Goal: Information Seeking & Learning: Compare options

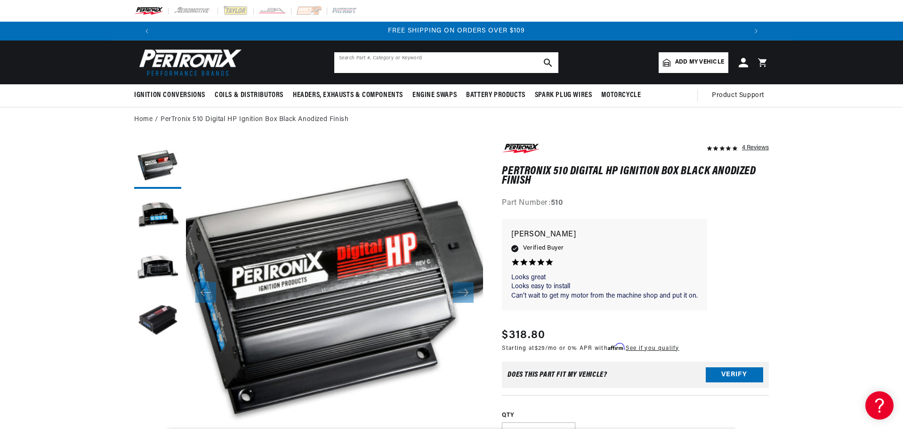
click at [438, 54] on input "text" at bounding box center [446, 62] width 224 height 21
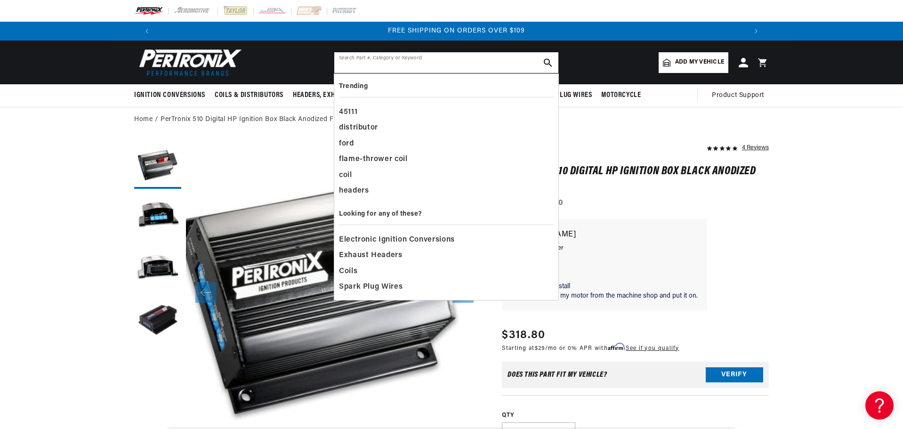
paste input "91864LA"
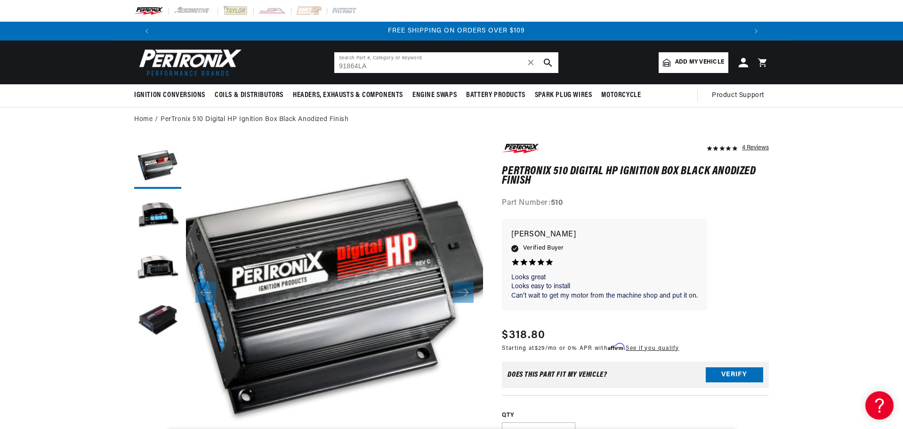
type input "91864LA"
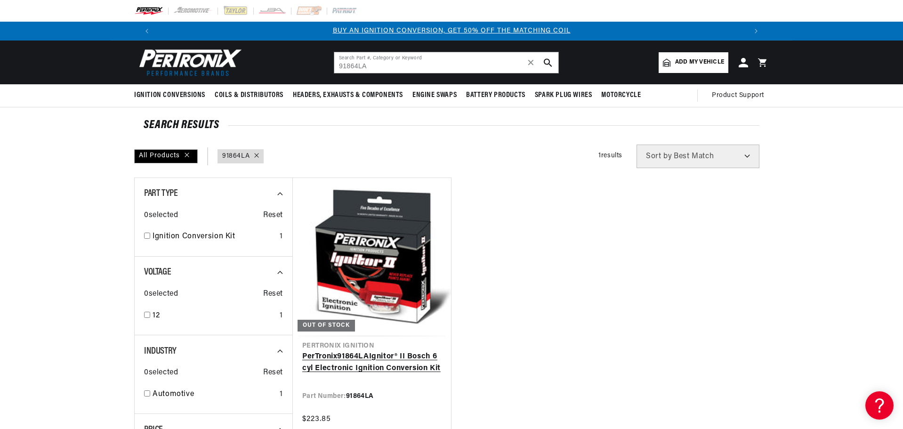
click at [359, 368] on link "PerTronix 91864LA Ignitor® II Bosch 6 cyl Electronic Ignition Conversion Kit" at bounding box center [371, 363] width 139 height 24
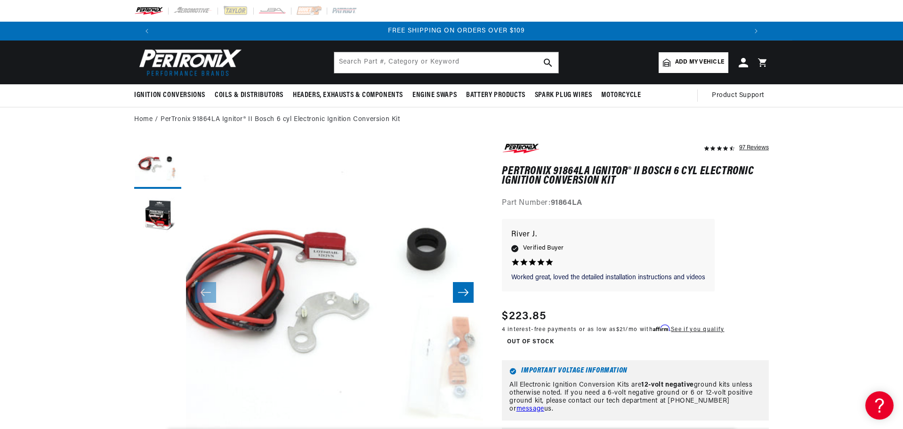
click at [188, 64] on img at bounding box center [188, 62] width 108 height 33
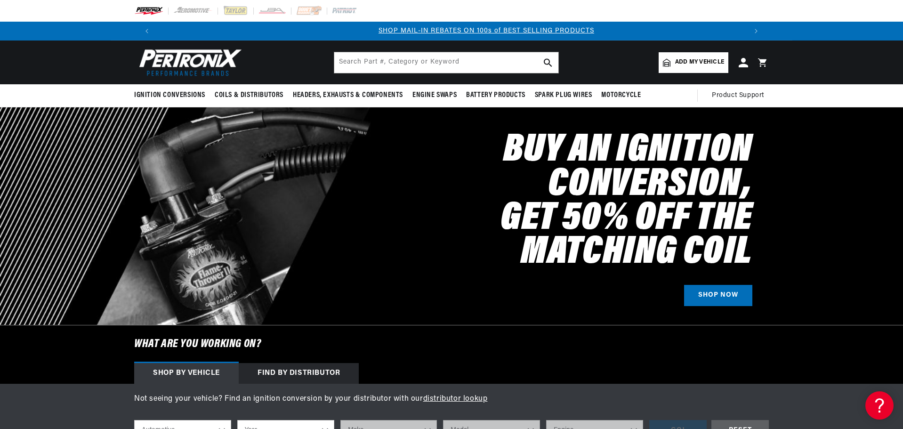
scroll to position [0, 588]
click at [408, 56] on input "text" at bounding box center [446, 62] width 224 height 21
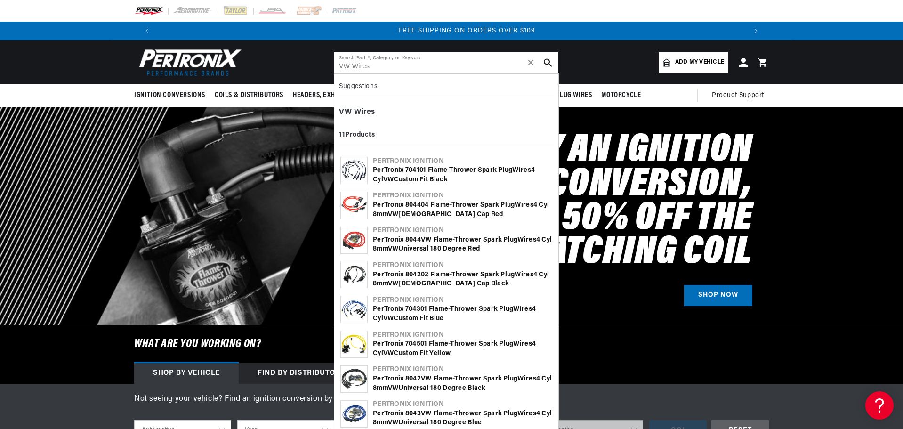
scroll to position [0, 1177]
type input "VW Wires"
click at [398, 170] on div "PerTronix 704101 Flame-Thrower Spark Plug Wires 4 cyl VW Custom Fit Black" at bounding box center [462, 175] width 179 height 18
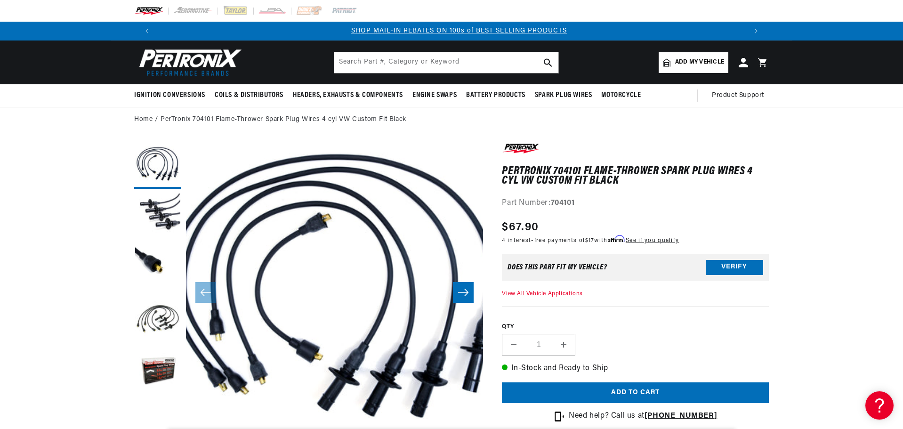
scroll to position [0, 588]
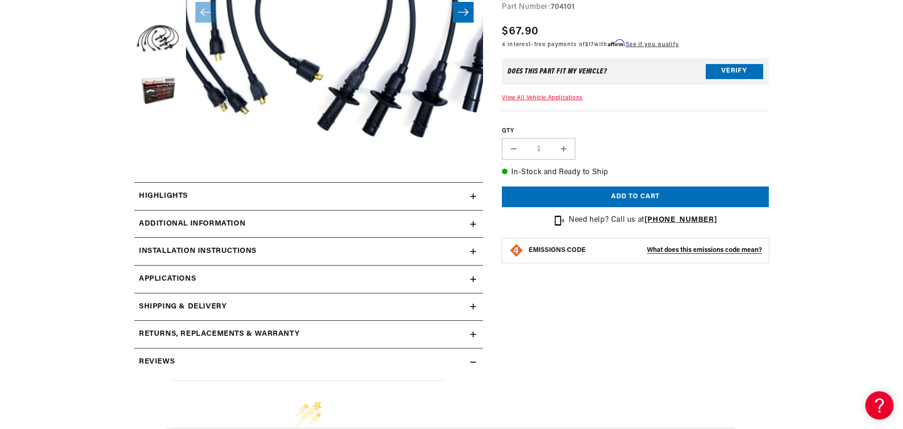
scroll to position [283, 0]
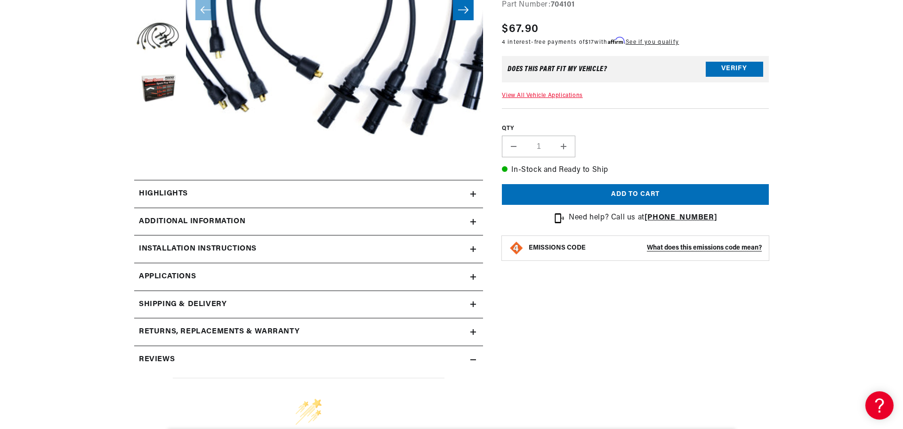
click at [423, 218] on div "Additional Information" at bounding box center [302, 222] width 336 height 12
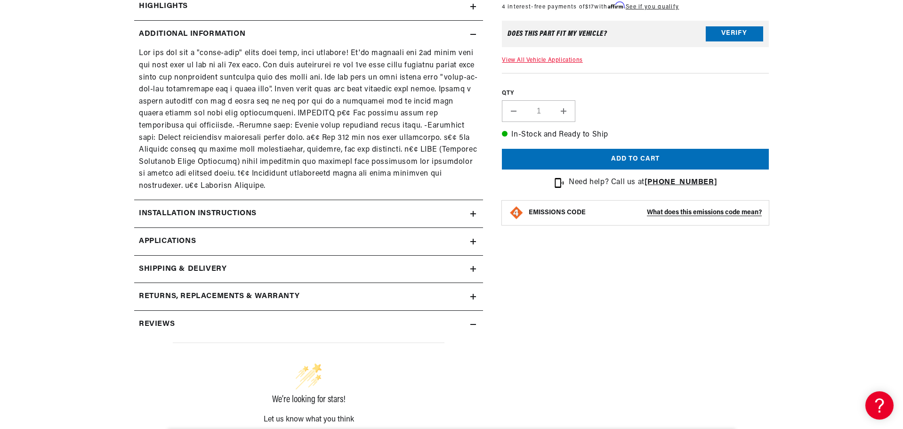
scroll to position [471, 0]
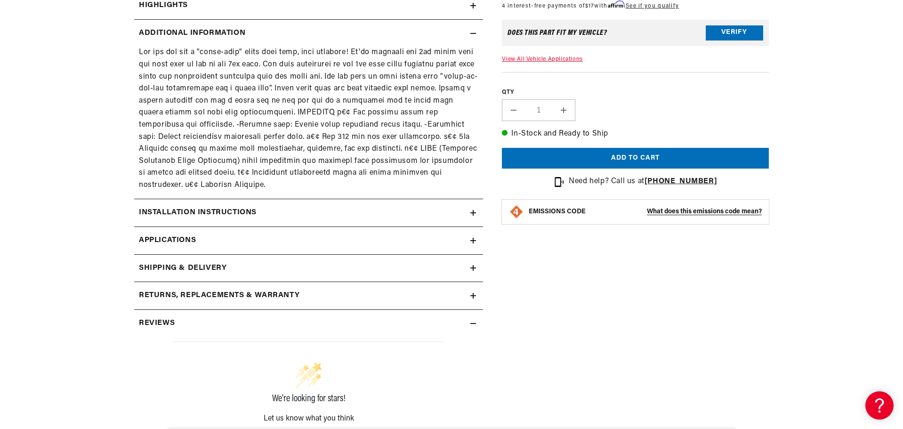
click at [377, 207] on div "Installation instructions" at bounding box center [302, 213] width 336 height 12
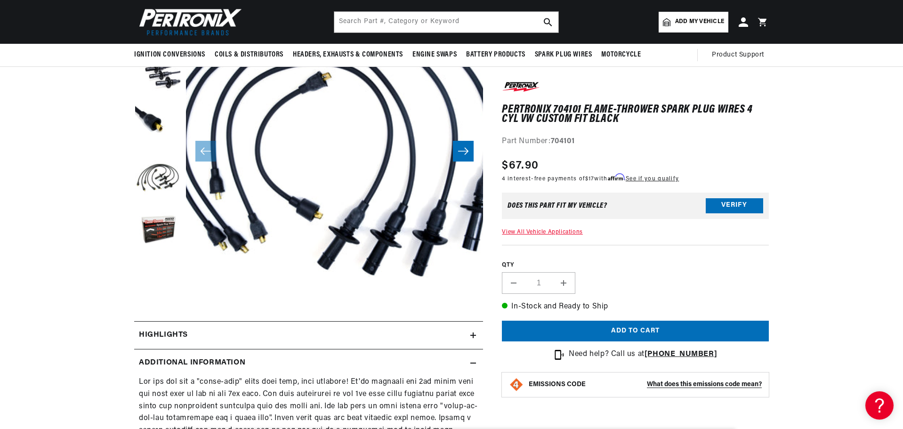
scroll to position [0, 1177]
click at [494, 21] on input "text" at bounding box center [446, 22] width 224 height 21
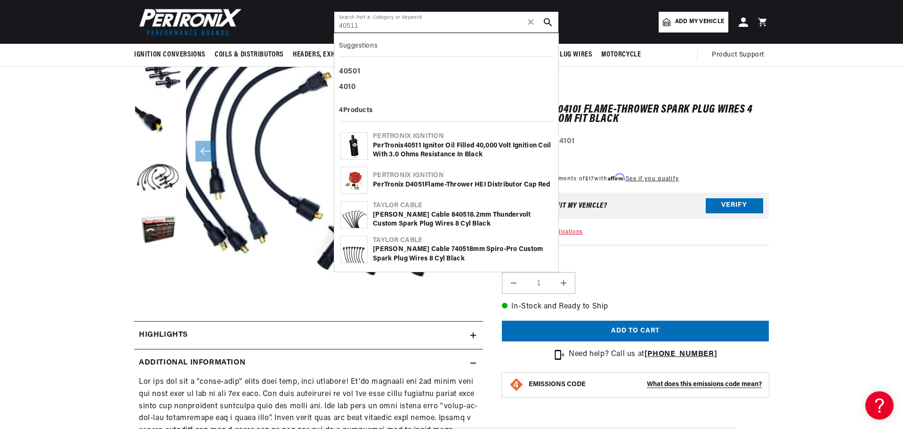
type input "40511"
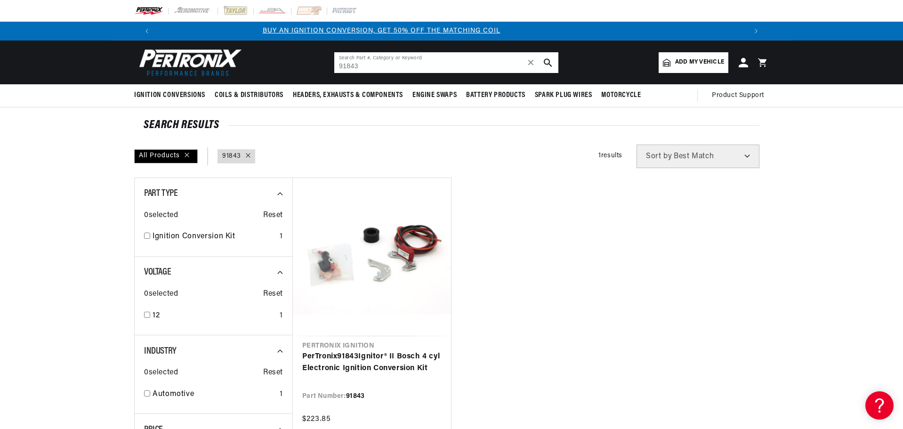
scroll to position [0, 18]
click at [400, 68] on input "91843" at bounding box center [446, 62] width 224 height 21
click at [401, 68] on input "91843" at bounding box center [446, 62] width 224 height 21
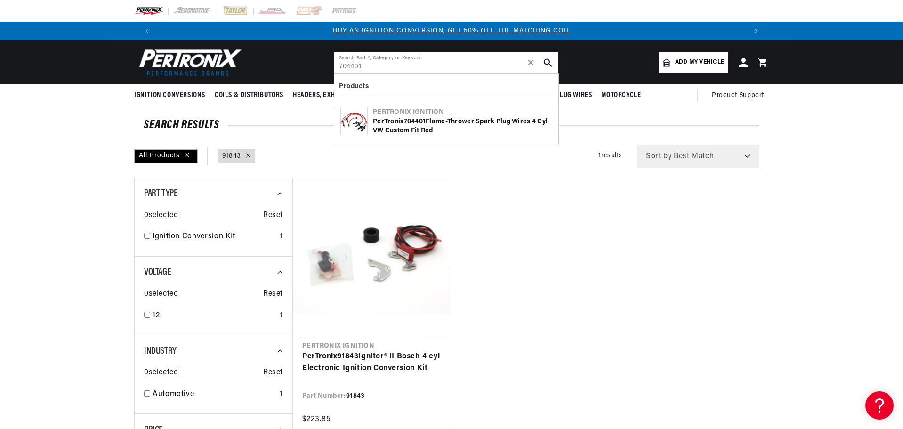
type input "704401"
click at [405, 124] on b "704401" at bounding box center [415, 121] width 22 height 7
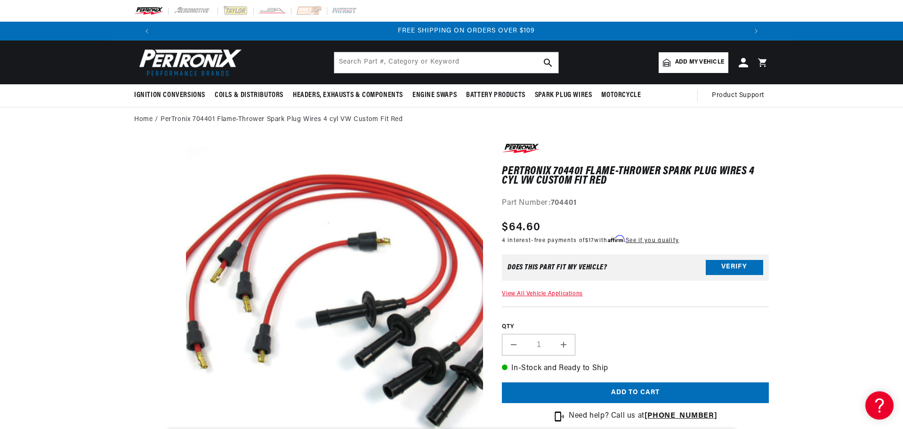
scroll to position [0, 1177]
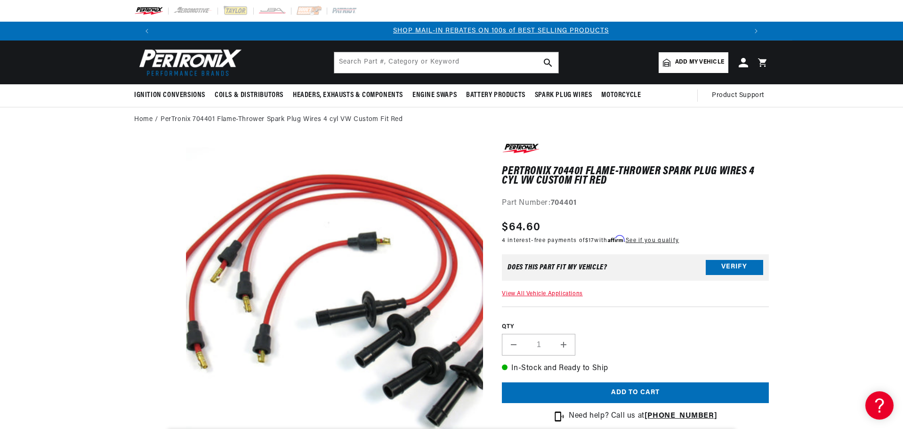
scroll to position [0, 588]
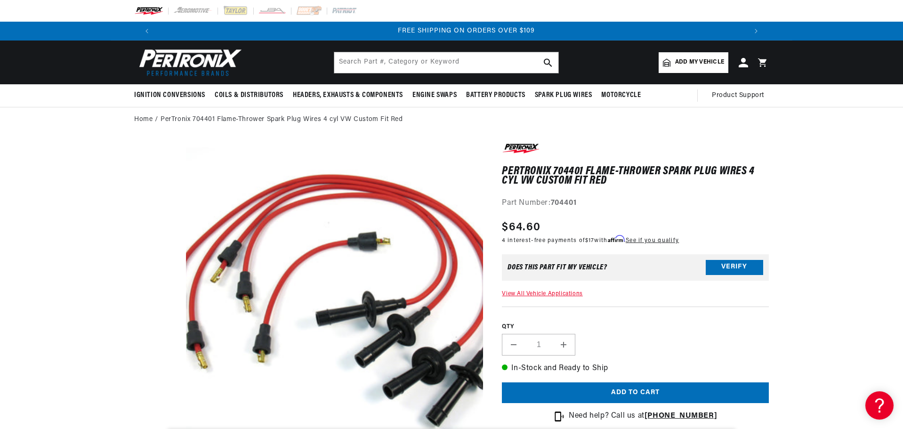
scroll to position [0, 1177]
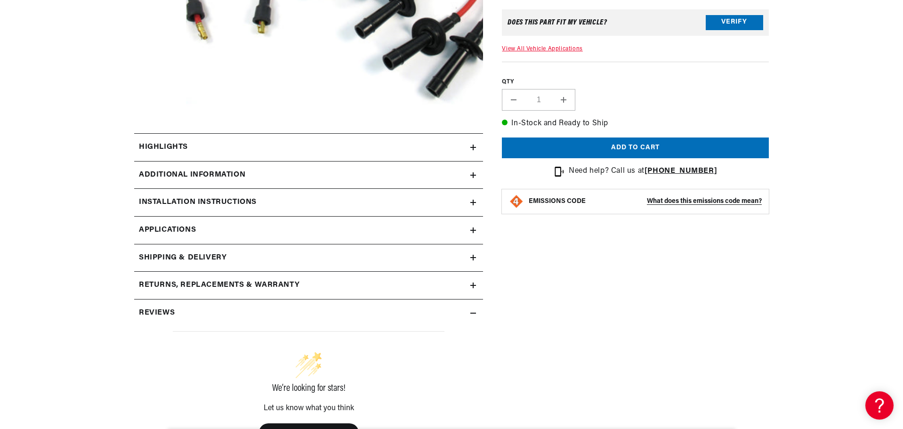
scroll to position [330, 0]
click at [355, 180] on div "Additional Information" at bounding box center [302, 175] width 336 height 12
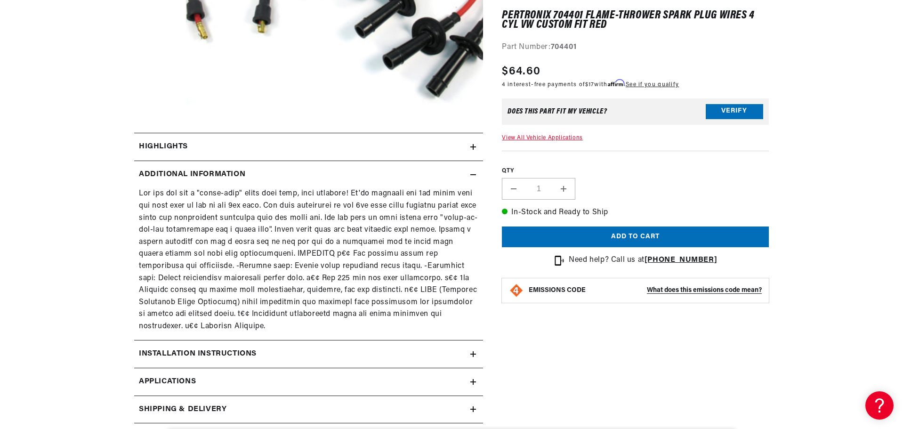
click at [371, 286] on p at bounding box center [309, 260] width 340 height 145
click at [468, 166] on summary "Additional Information" at bounding box center [308, 174] width 349 height 27
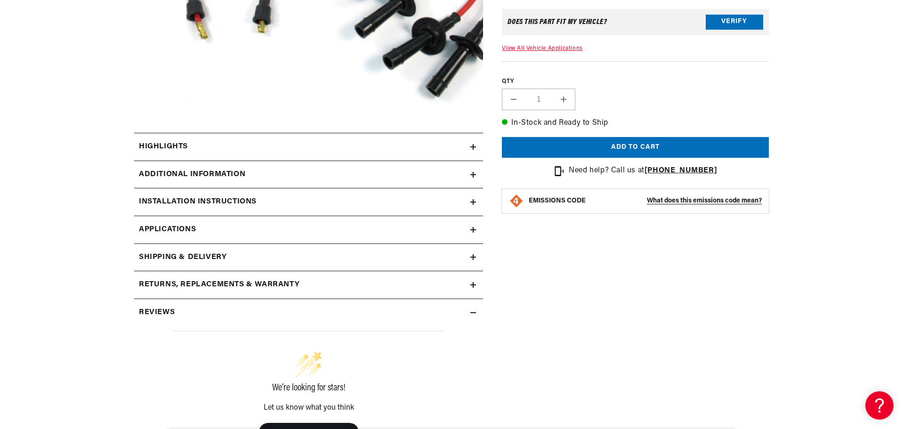
click at [772, 313] on section "PerTronix 704401 Flame-Thrower Spark Plug Wires 4 cyl VW Custom Fit Red PerTron…" at bounding box center [452, 150] width 682 height 695
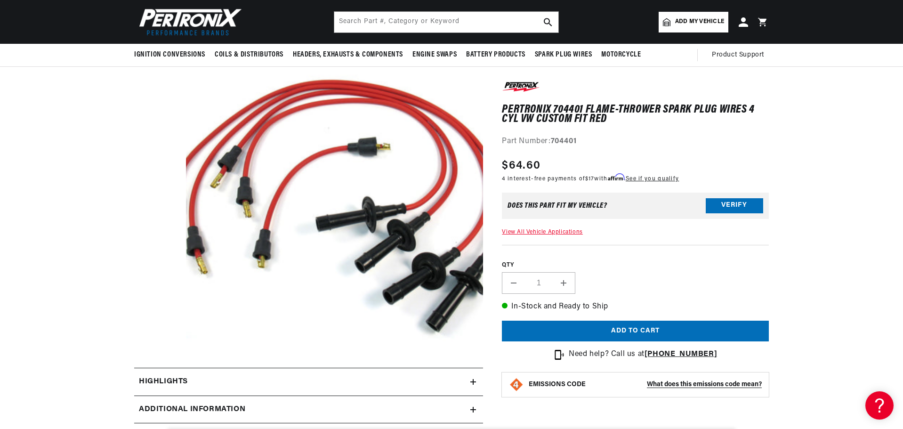
scroll to position [94, 0]
click at [412, 17] on input "text" at bounding box center [446, 22] width 224 height 21
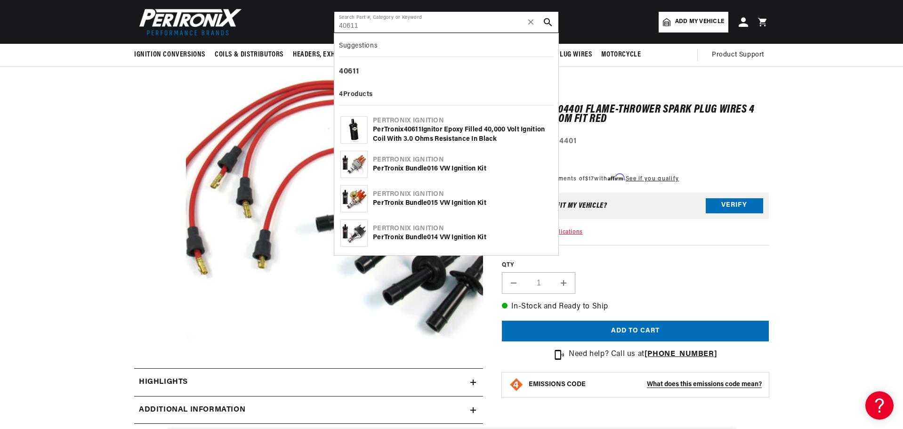
scroll to position [0, 588]
type input "40611"
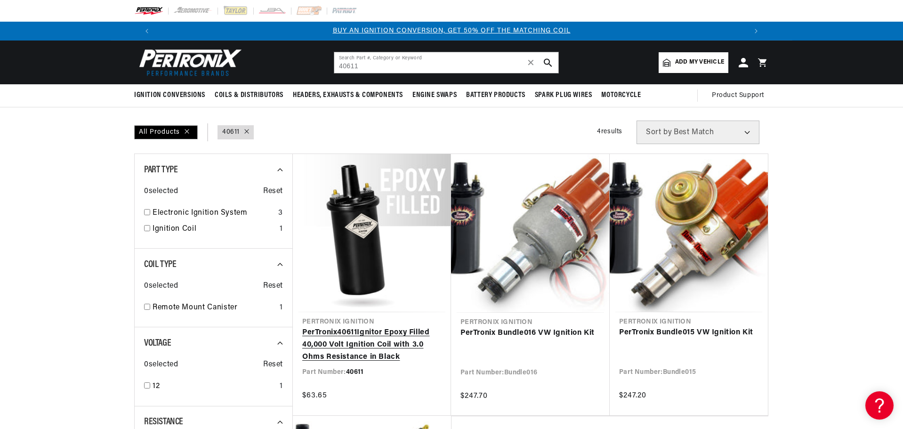
click at [371, 349] on link "PerTronix 40611 Ignitor Epoxy Filled 40,000 Volt Ignition Coil with 3.0 Ohms Re…" at bounding box center [371, 345] width 139 height 36
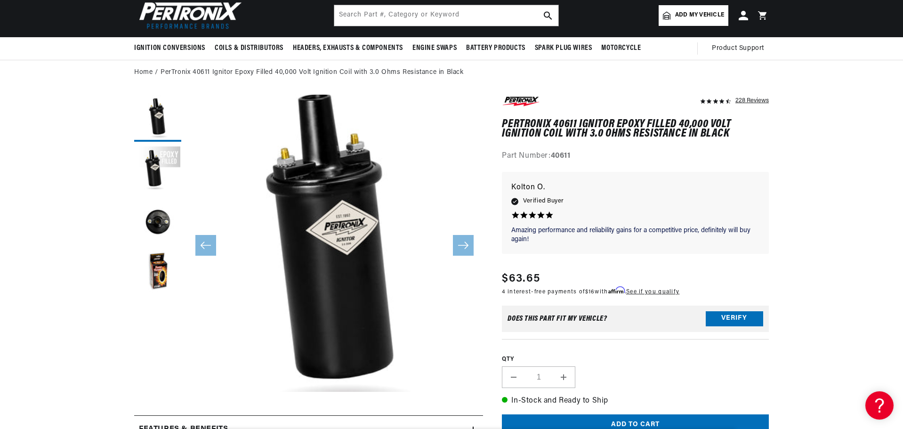
scroll to position [0, 588]
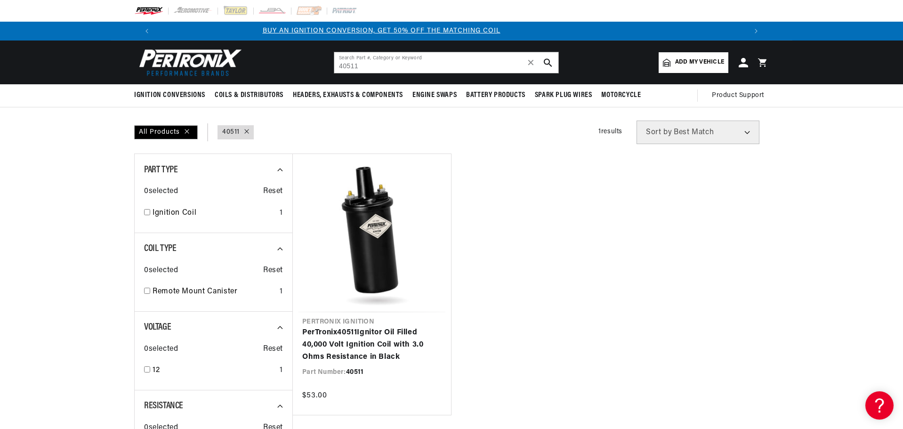
scroll to position [0, 23]
click at [429, 72] on input "40511" at bounding box center [446, 62] width 224 height 21
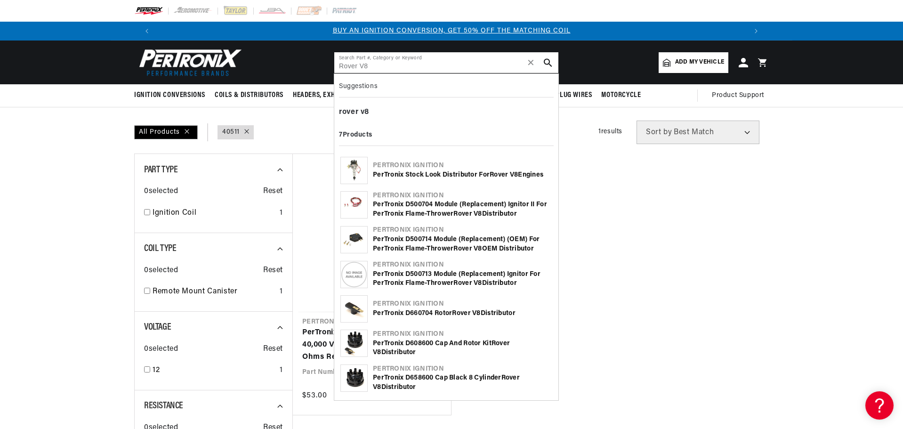
type input "Rover V8"
click at [453, 167] on div "Pertronix Ignition" at bounding box center [462, 165] width 179 height 9
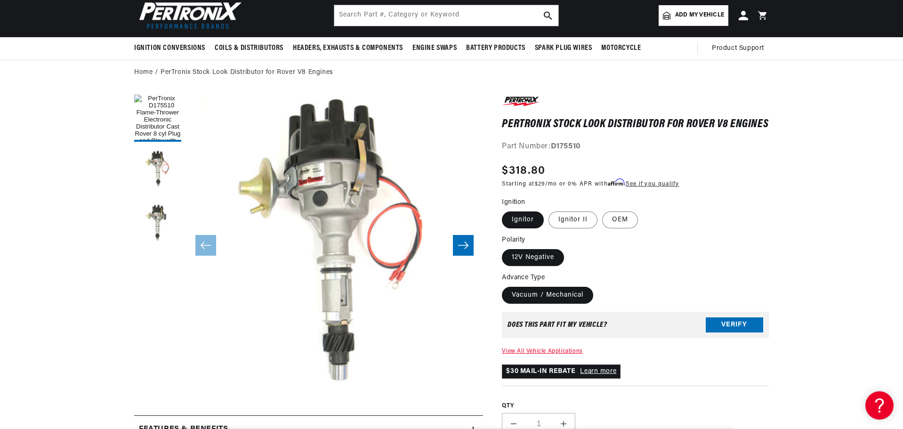
scroll to position [0, 1177]
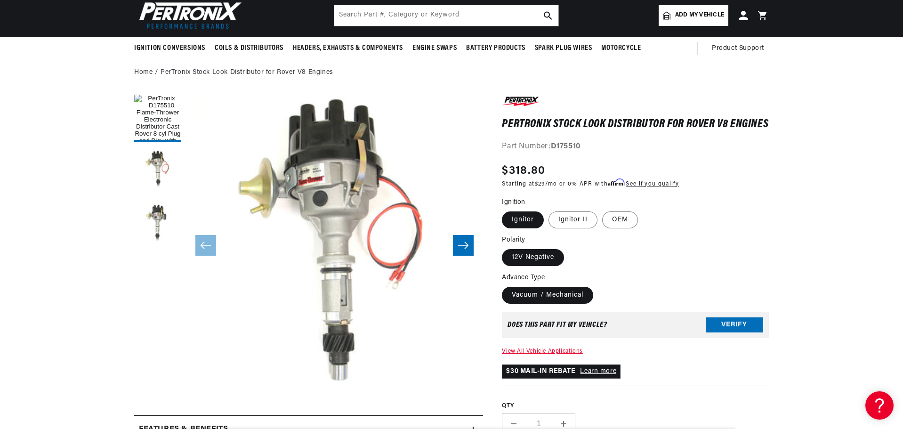
click at [636, 228] on label "OEM" at bounding box center [620, 219] width 36 height 17
click at [603, 210] on input "OEM" at bounding box center [602, 210] width 0 height 0
radio input "true"
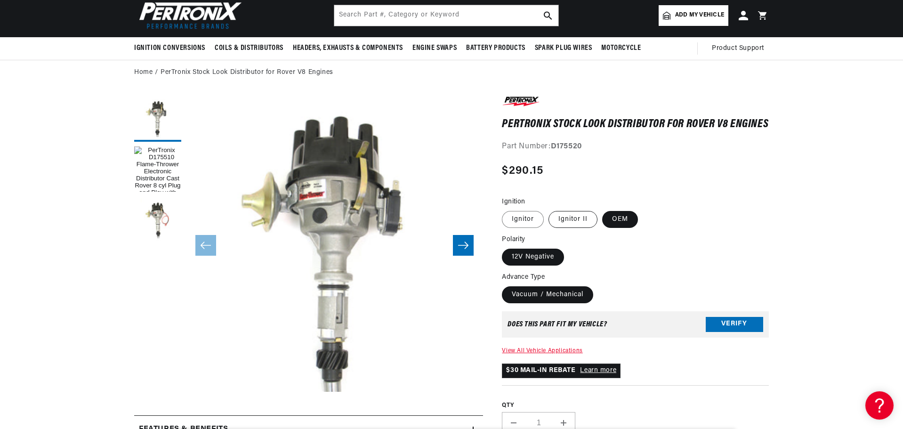
click at [575, 228] on label "Ignitor II" at bounding box center [573, 219] width 49 height 17
click at [549, 210] on input "Ignitor II" at bounding box center [549, 209] width 0 height 0
radio input "true"
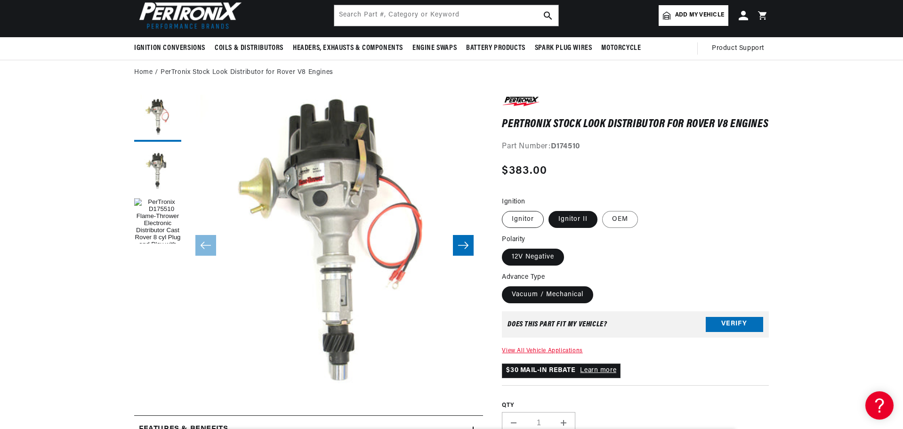
click at [516, 225] on label "Ignitor" at bounding box center [523, 219] width 42 height 17
click at [505, 210] on input "Ignitor" at bounding box center [504, 209] width 0 height 0
radio input "true"
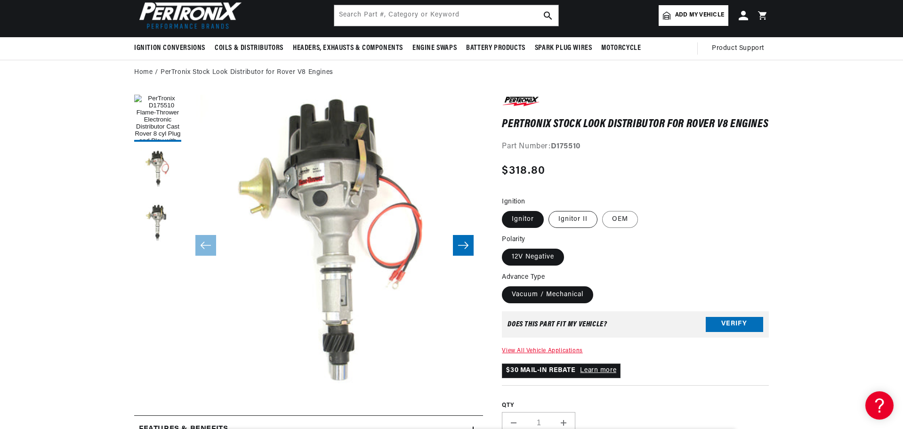
scroll to position [0, 588]
click at [697, 190] on div "Regular price $318.80 Sale price $318.80 Regular price Save % Unit price / per …" at bounding box center [635, 176] width 267 height 27
click at [572, 225] on label "Ignitor II" at bounding box center [573, 219] width 49 height 17
click at [549, 210] on input "Ignitor II" at bounding box center [549, 209] width 0 height 0
radio input "true"
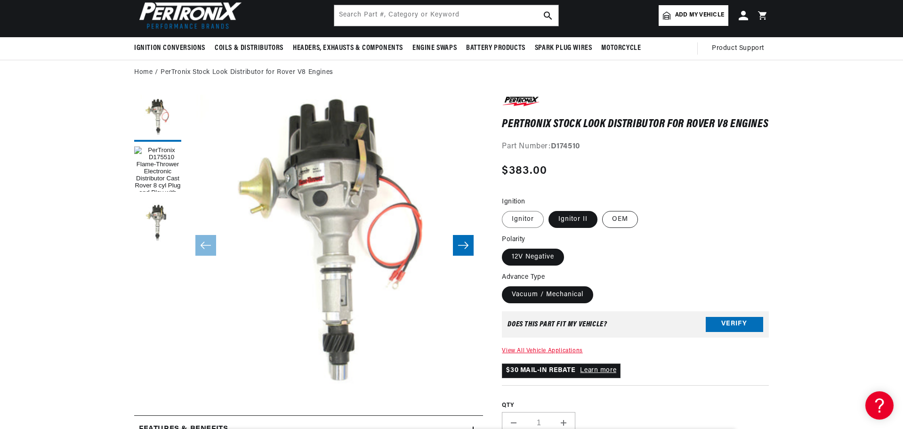
click at [628, 222] on label "OEM" at bounding box center [620, 219] width 36 height 17
click at [603, 210] on input "OEM" at bounding box center [602, 209] width 0 height 0
radio input "true"
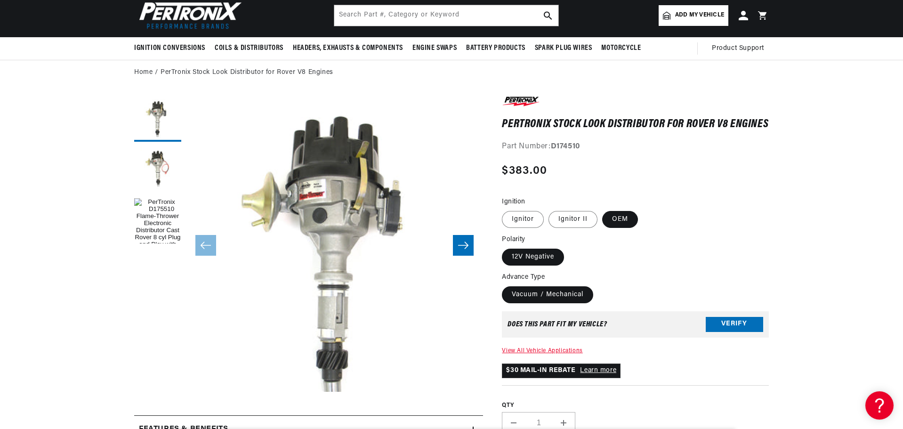
scroll to position [0, 588]
click at [156, 422] on button "Open media 3 in modal" at bounding box center [156, 422] width 0 height 0
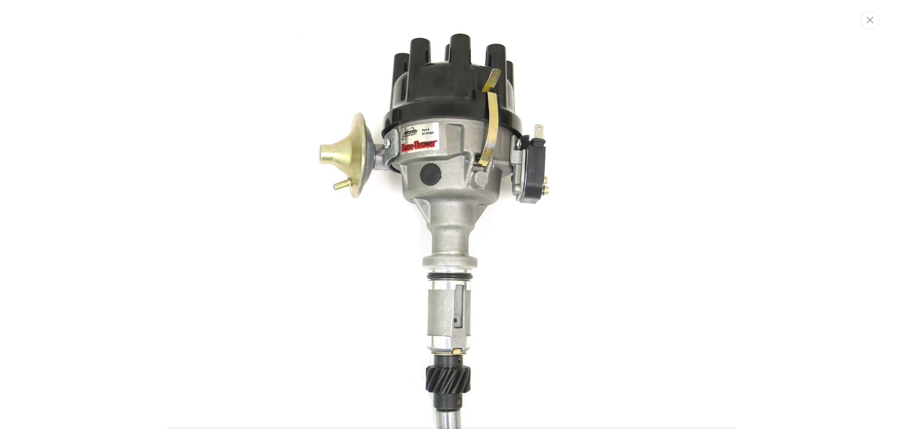
scroll to position [0, 1177]
click at [871, 19] on icon "Close" at bounding box center [871, 19] width 7 height 7
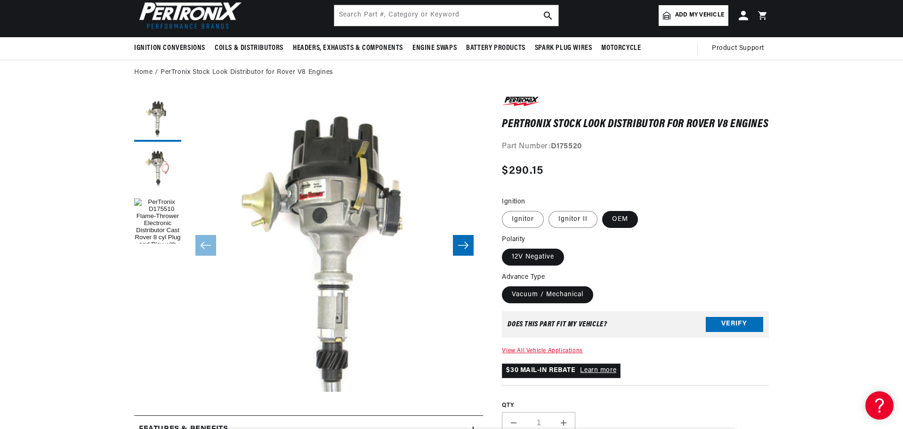
scroll to position [30, 0]
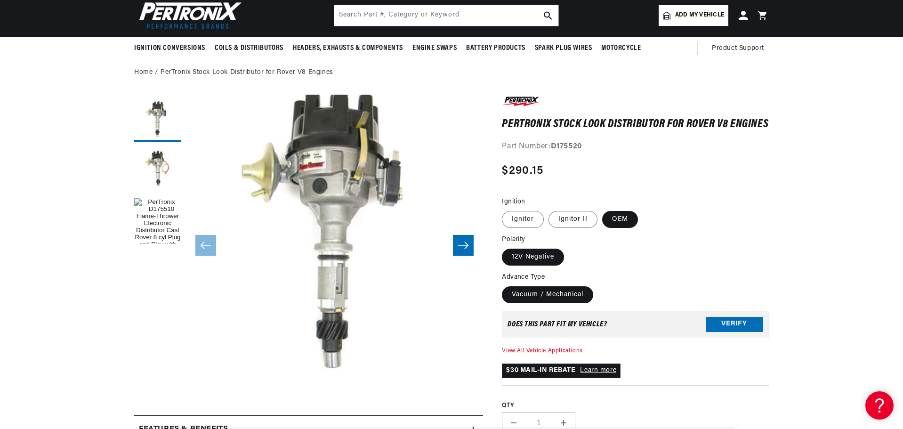
click at [736, 228] on fieldset "Ignition Ignitor Ignitor II OEM" at bounding box center [635, 213] width 267 height 32
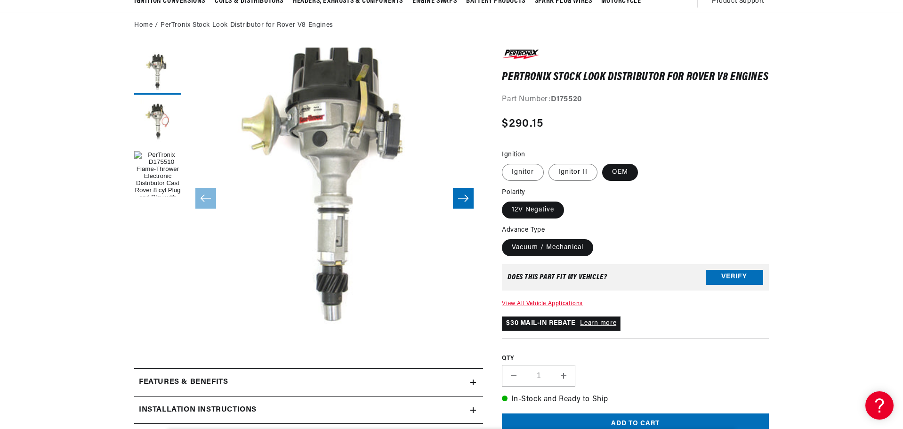
scroll to position [0, 1]
